Goal: Register for event/course

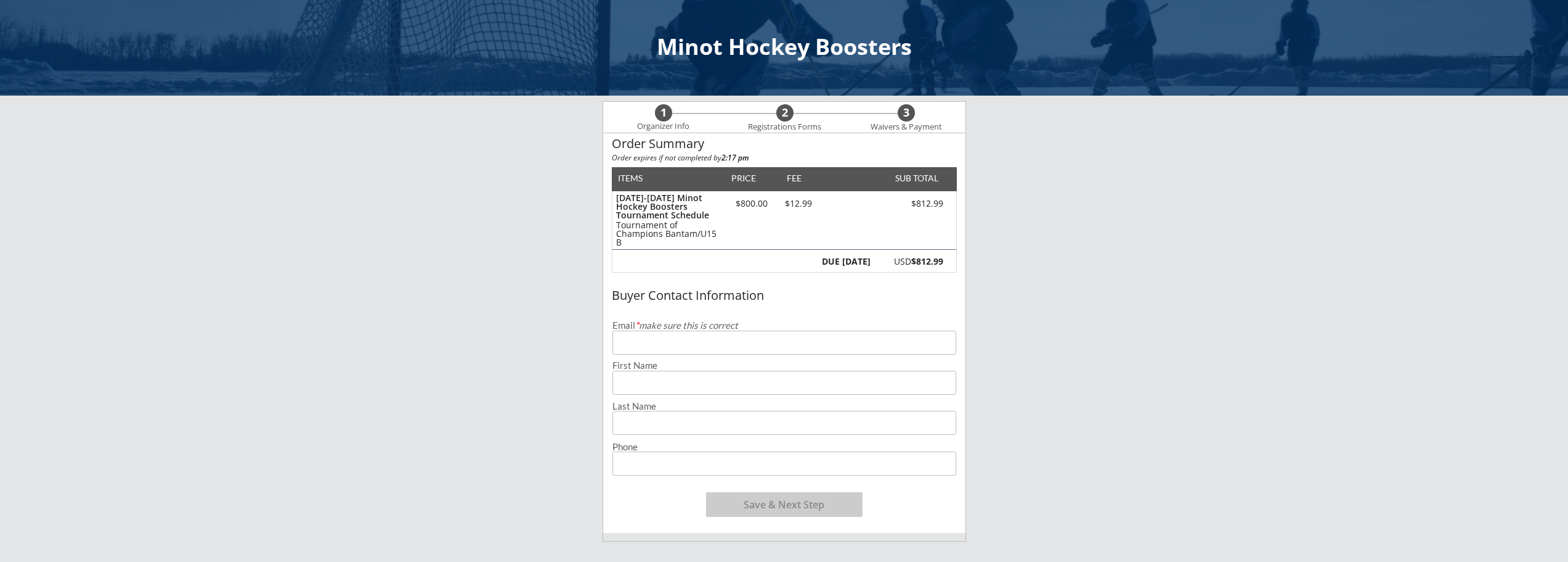
scroll to position [62, 0]
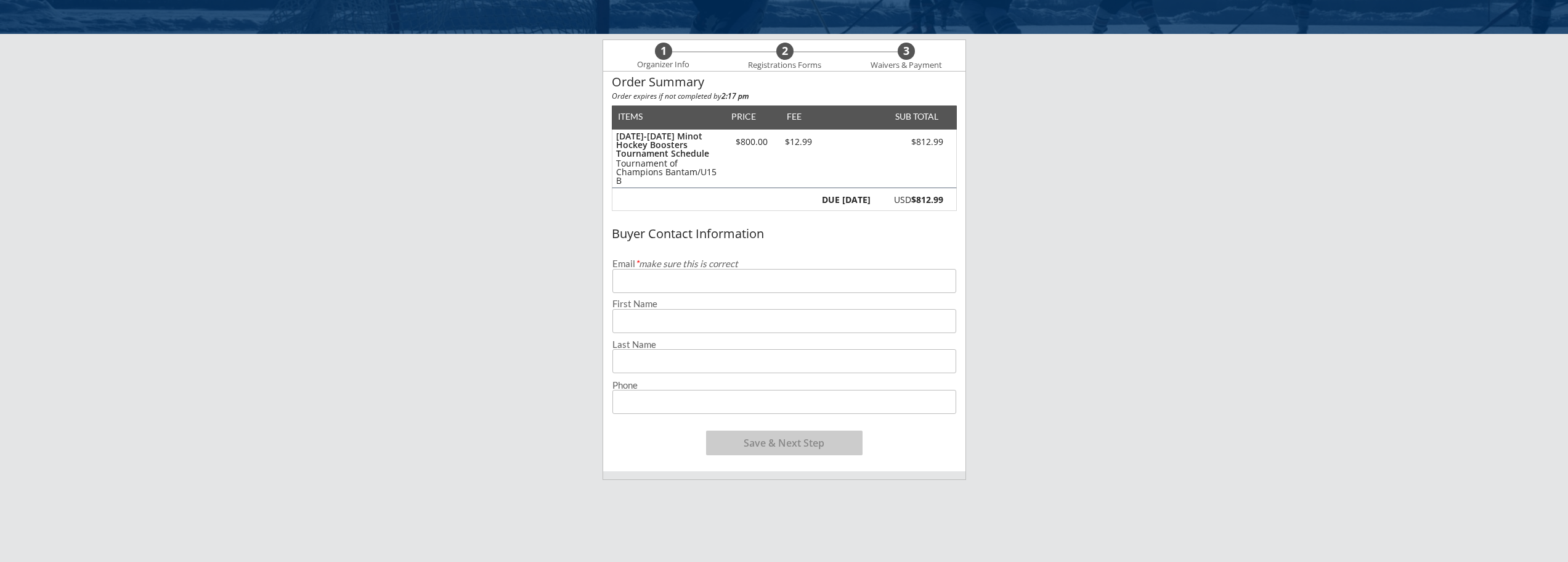
click at [806, 276] on input "email" at bounding box center [784, 281] width 344 height 24
paste input "w"
type input "w"
paste input "[EMAIL_ADDRESS][DOMAIN_NAME]"
type input "[EMAIL_ADDRESS][DOMAIN_NAME]"
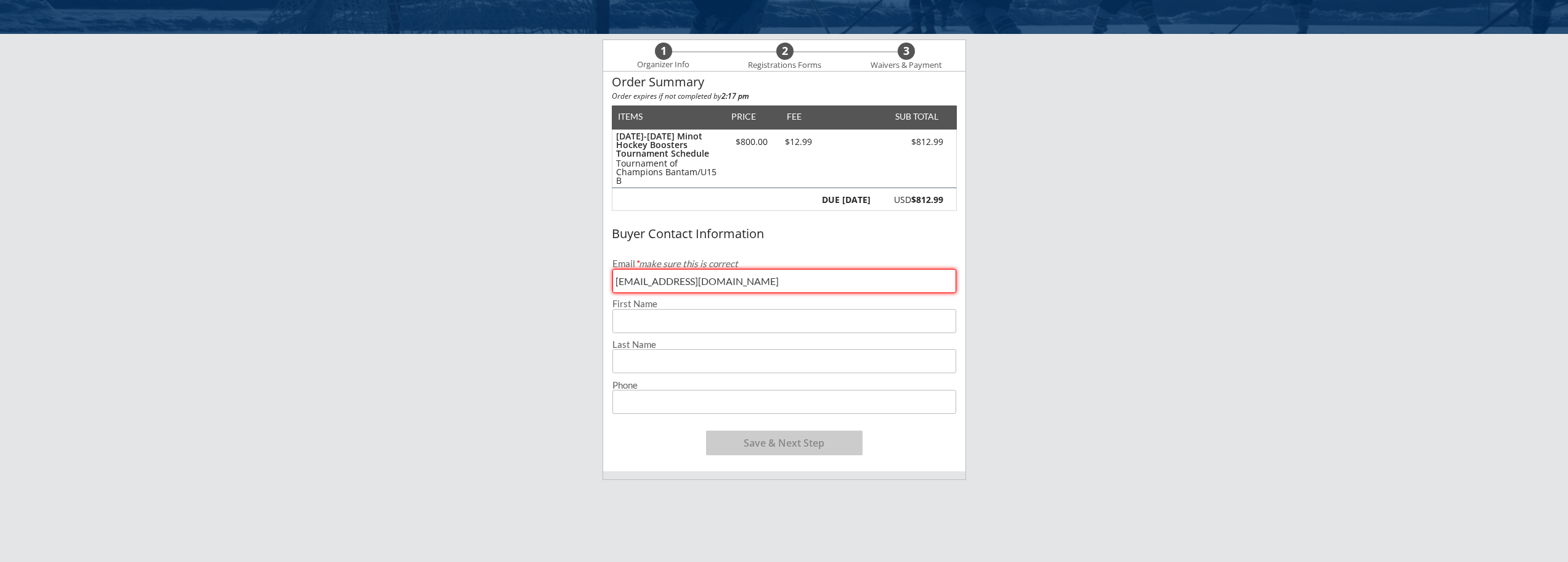
drag, startPoint x: 749, startPoint y: 318, endPoint x: 748, endPoint y: 310, distance: 8.1
click at [749, 317] on input "input" at bounding box center [784, 321] width 344 height 24
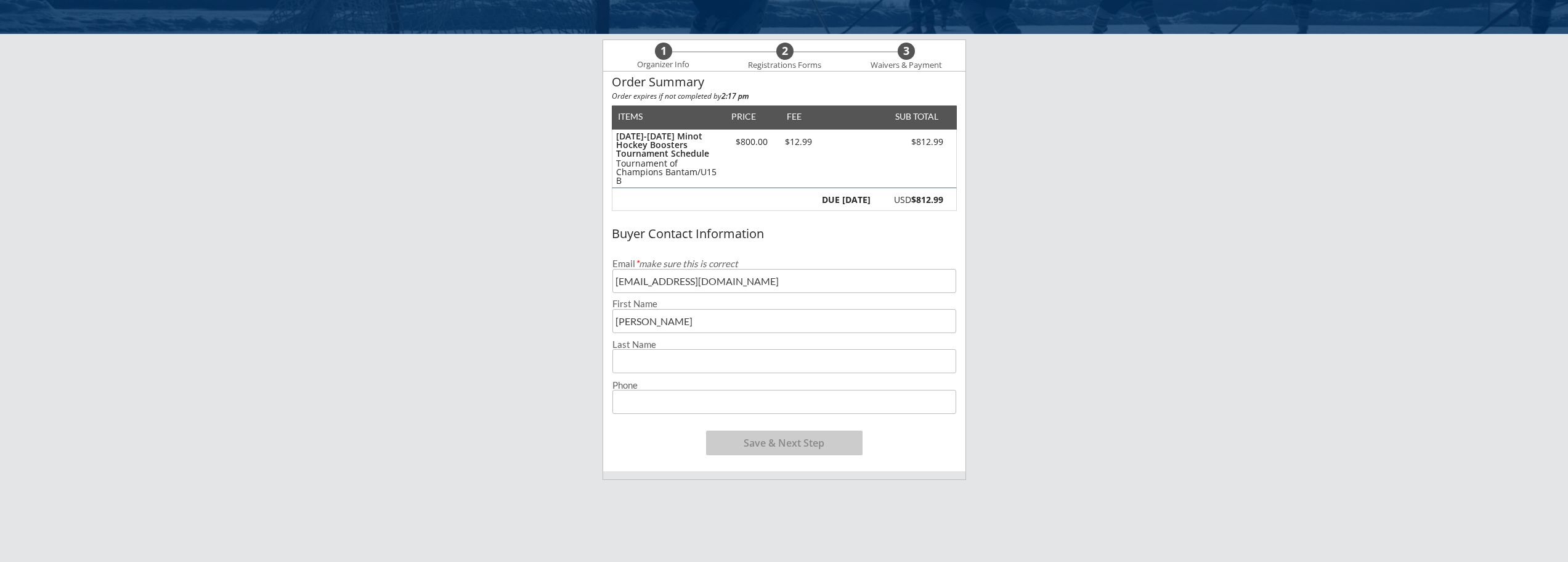
type input "[PERSON_NAME]"
type input "[PHONE_NUMBER]"
click at [809, 437] on button "Save & Next Step" at bounding box center [784, 443] width 156 height 25
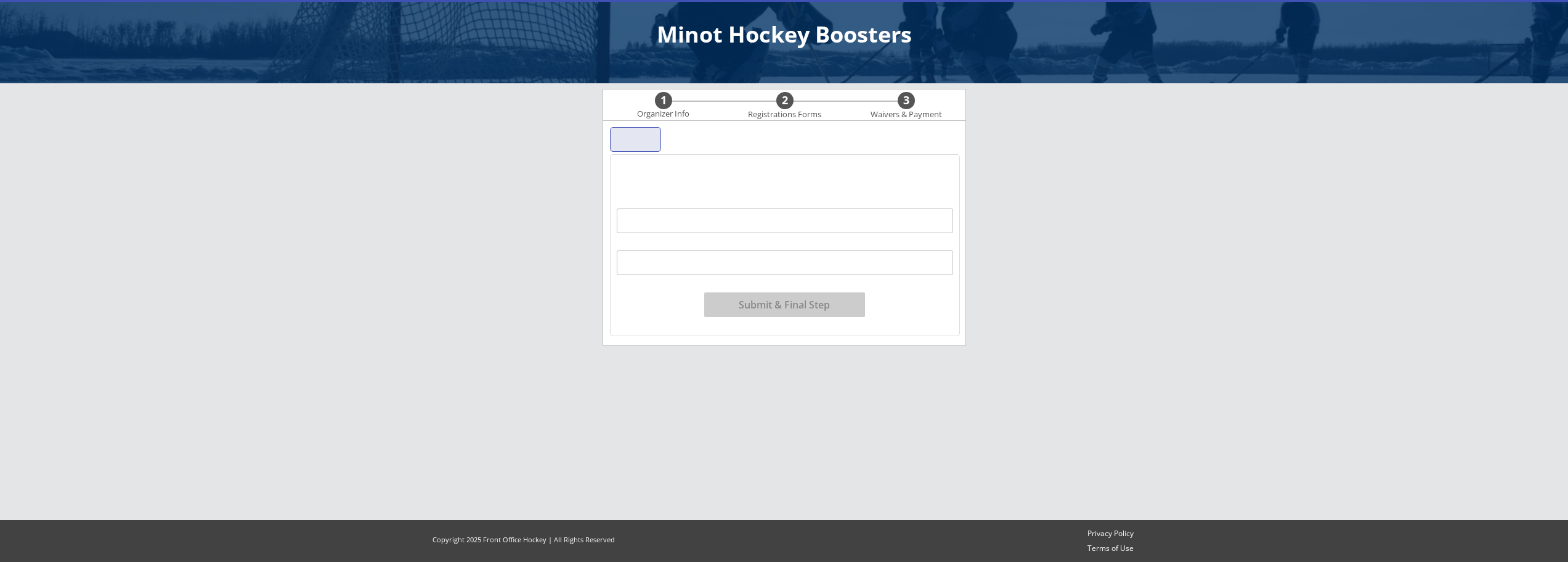
scroll to position [12, 0]
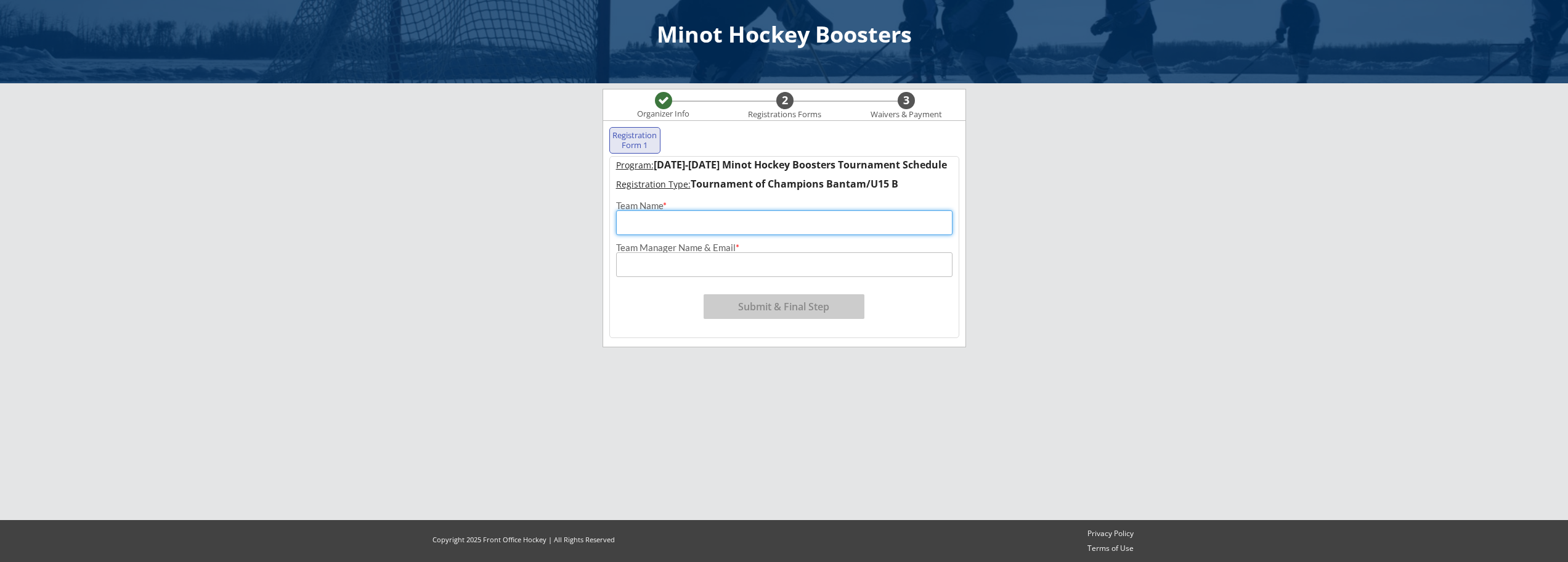
click at [832, 220] on input "input" at bounding box center [784, 222] width 337 height 25
type input "w"
type input "Watford City Bantam B"
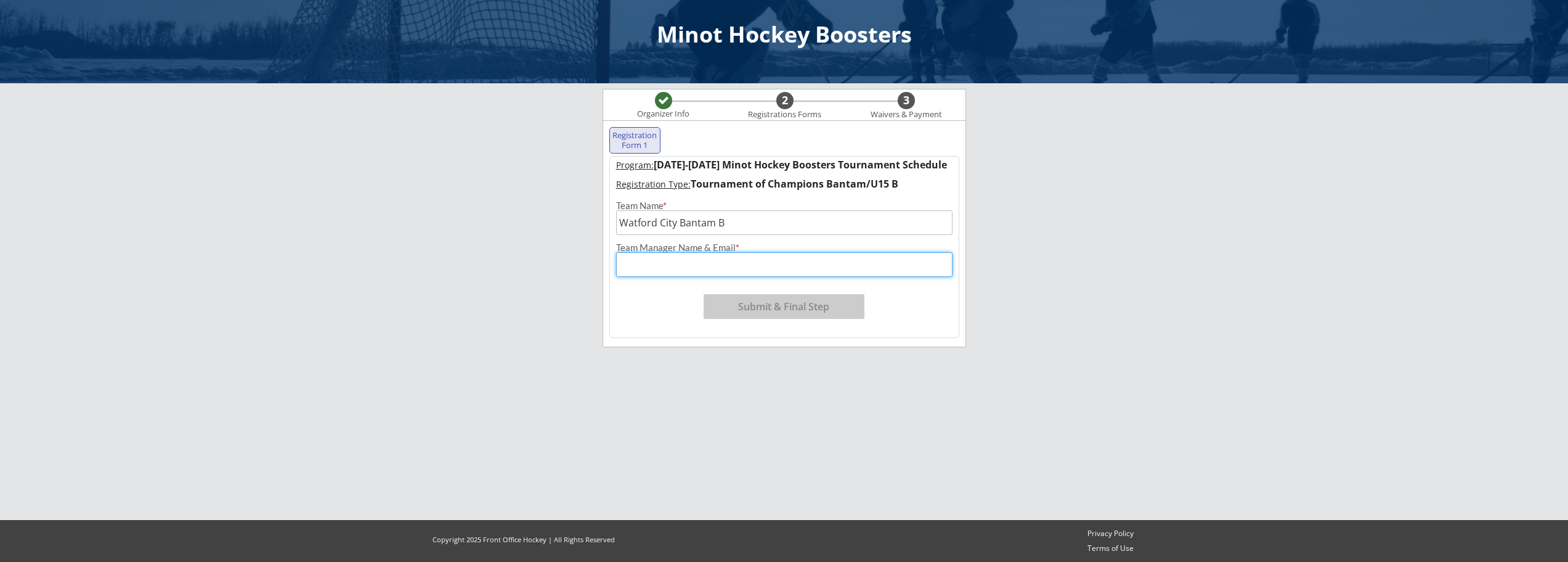
click at [756, 263] on input "input" at bounding box center [784, 265] width 337 height 25
click at [703, 261] on input "input" at bounding box center [784, 265] width 337 height 25
paste input "[EMAIL_ADDRESS][DOMAIN_NAME]"
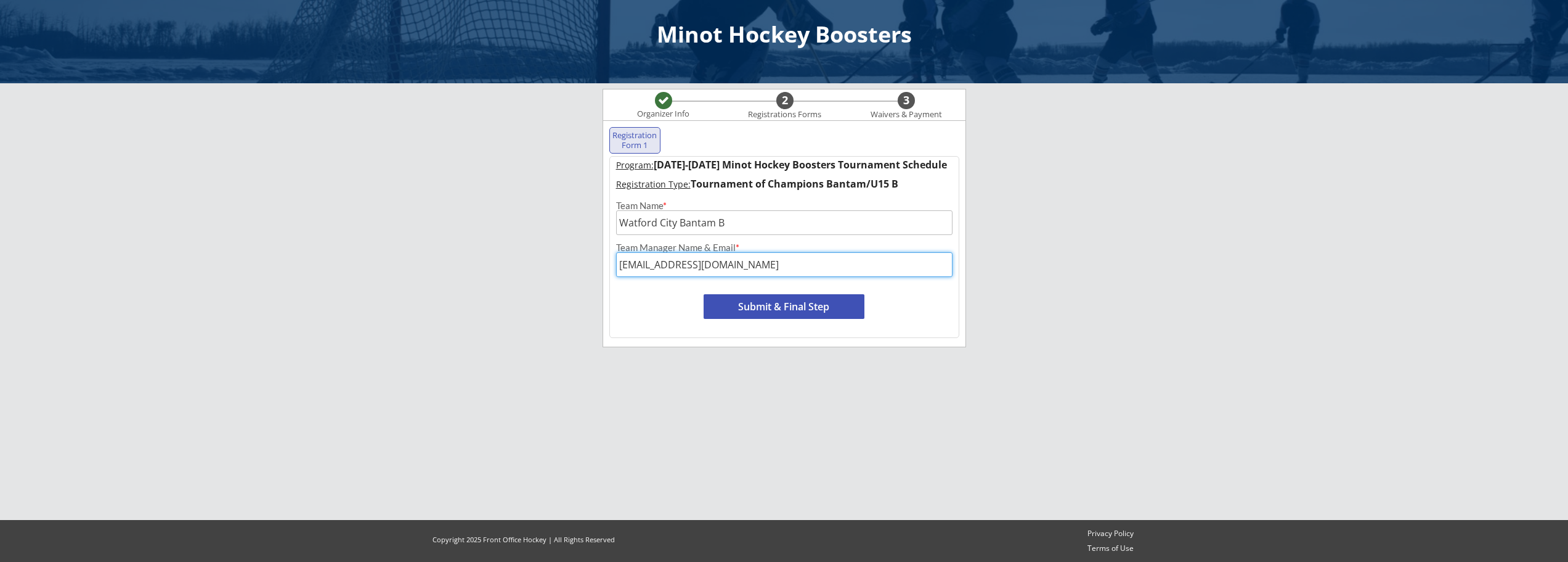
type input "[EMAIL_ADDRESS][DOMAIN_NAME]"
click at [806, 307] on button "Submit & Final Step" at bounding box center [784, 306] width 161 height 25
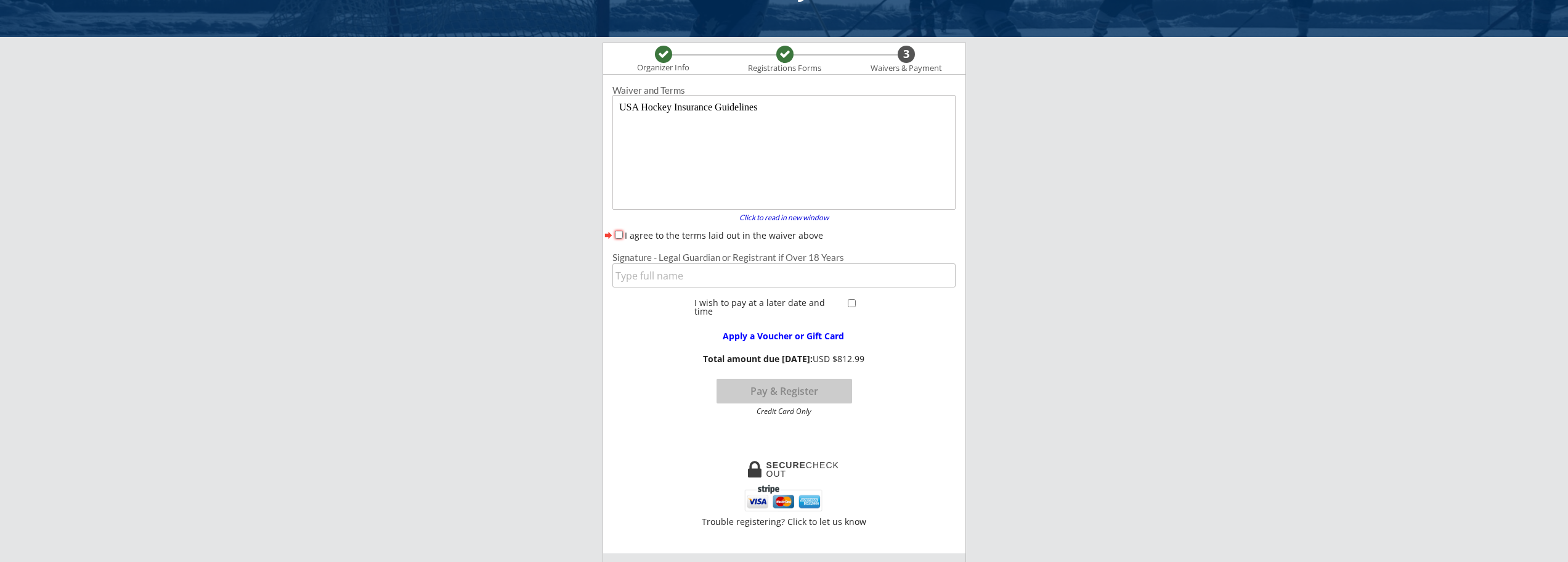
scroll to position [39, 0]
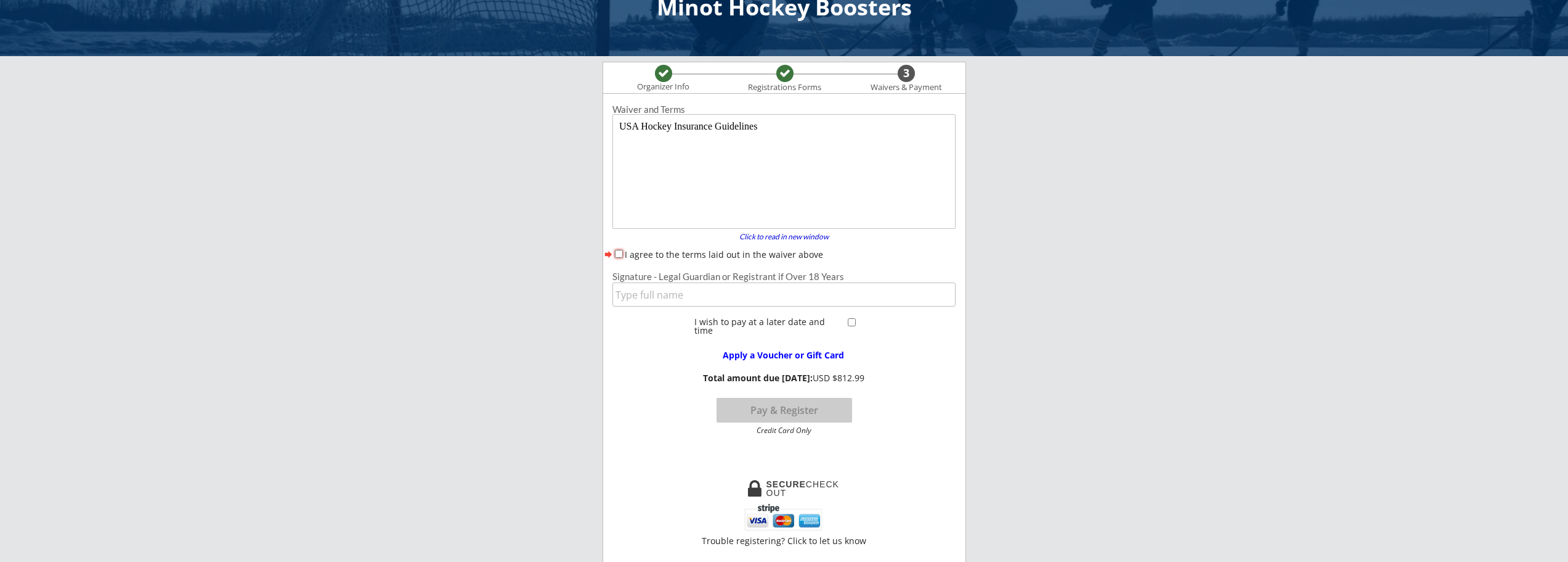
click at [619, 253] on input "I agree to the terms laid out in the waiver above" at bounding box center [619, 253] width 8 height 8
checkbox input "true"
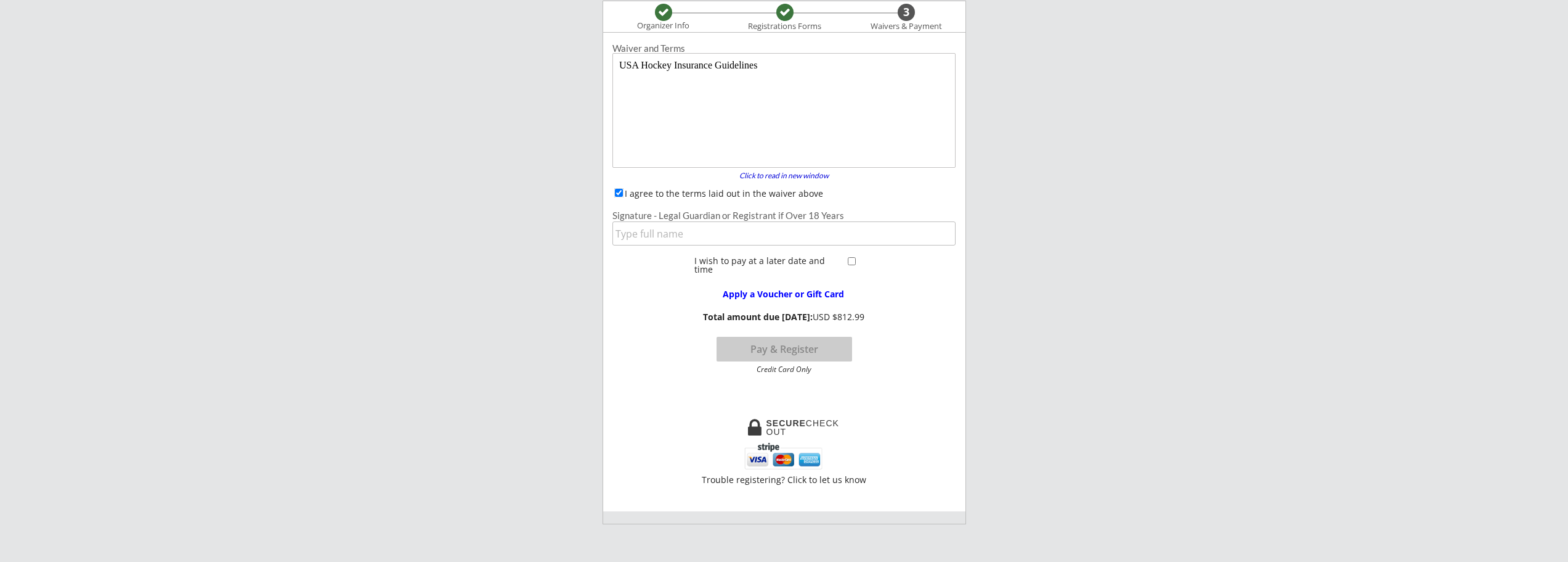
scroll to position [101, 0]
click at [691, 230] on input "input" at bounding box center [784, 232] width 343 height 24
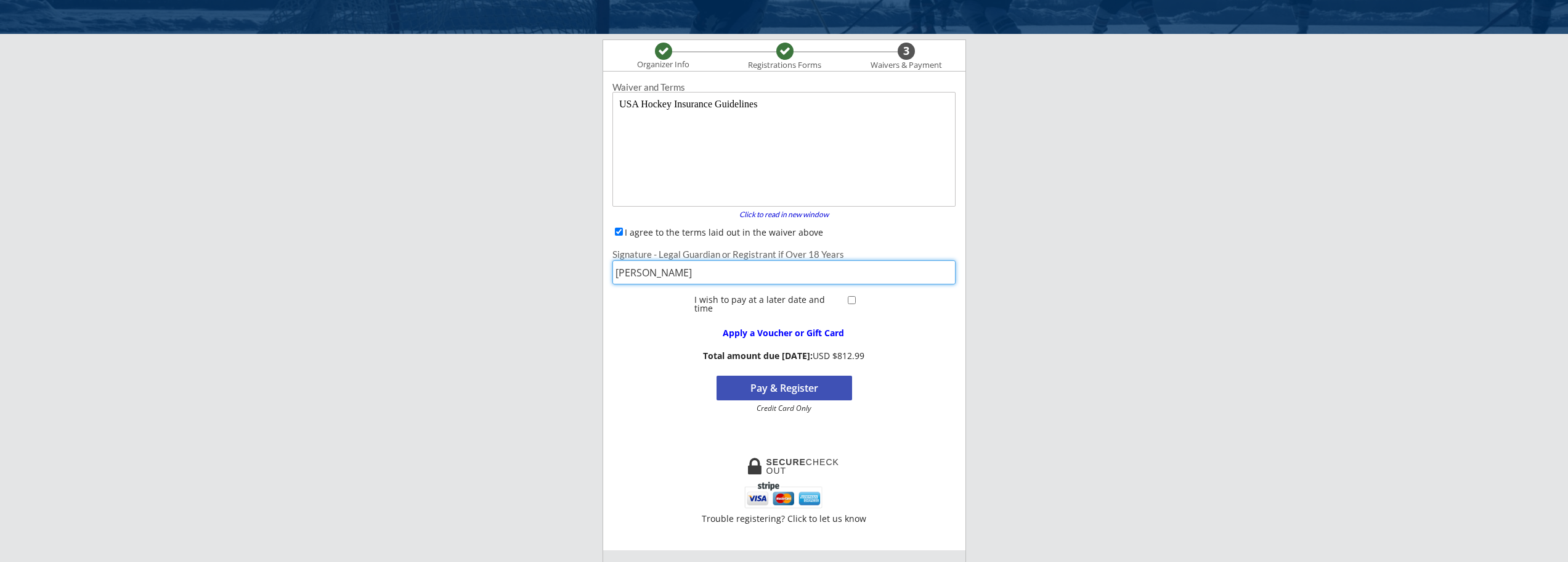
scroll to position [123, 0]
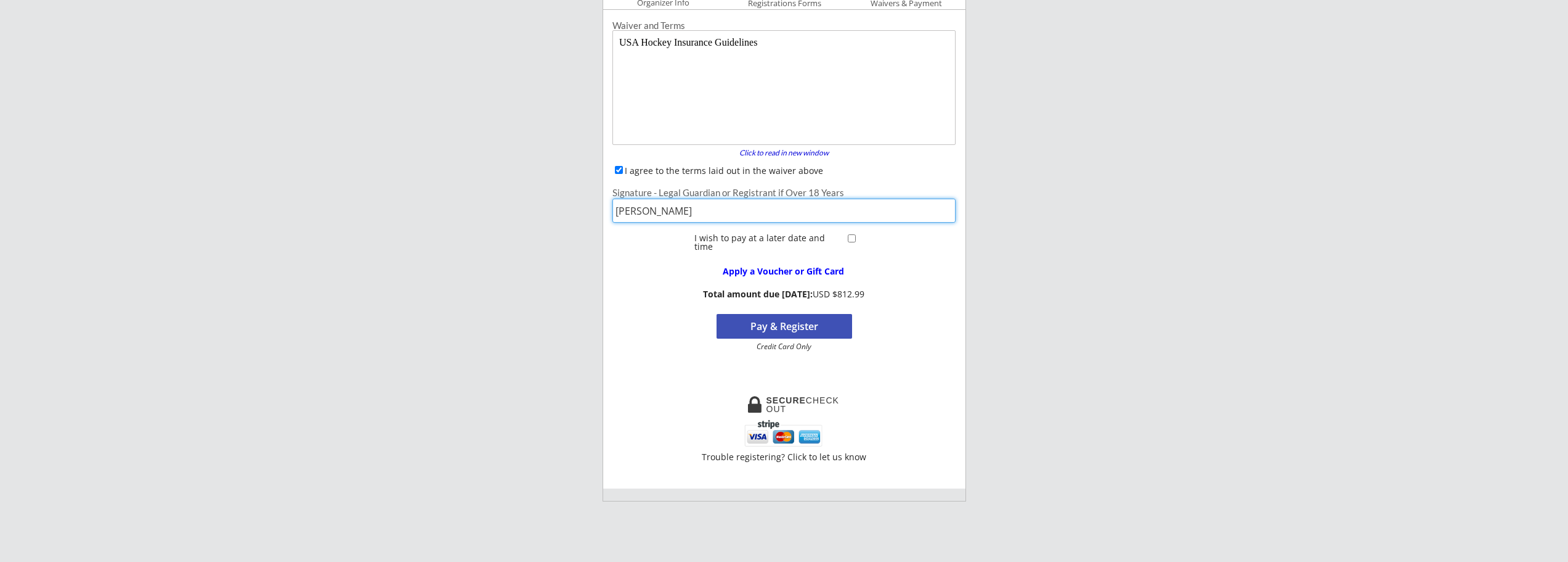
type input "[PERSON_NAME]"
click at [824, 321] on button "Pay & Register" at bounding box center [784, 325] width 135 height 25
click at [852, 237] on input "checkbox" at bounding box center [852, 238] width 8 height 8
checkbox input "true"
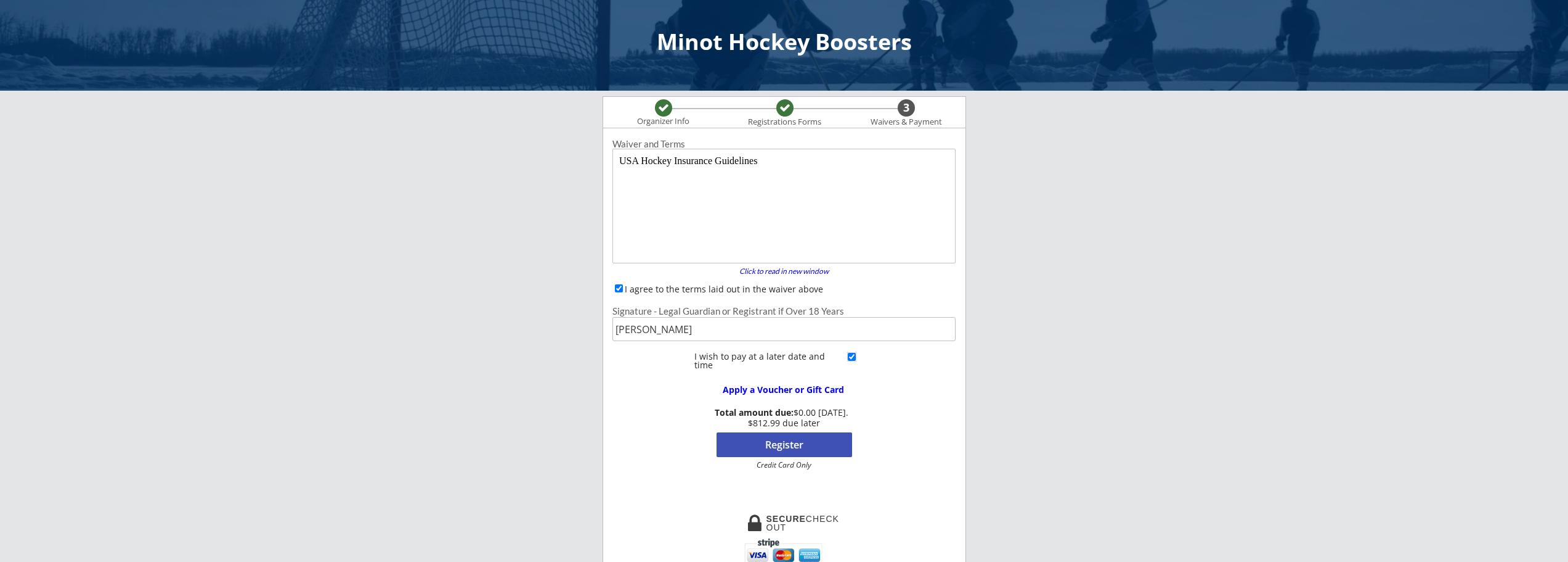
scroll to position [0, 0]
